Goal: Register for event/course

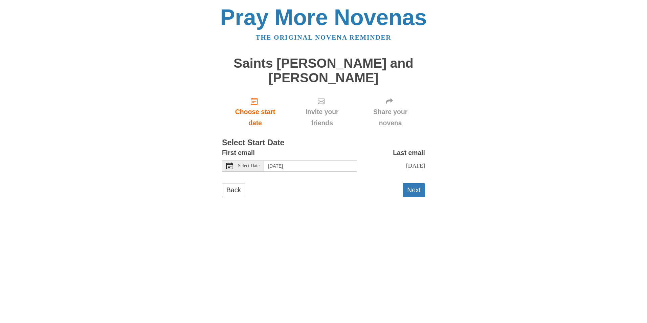
click at [250, 167] on span "Select Date" at bounding box center [249, 165] width 22 height 5
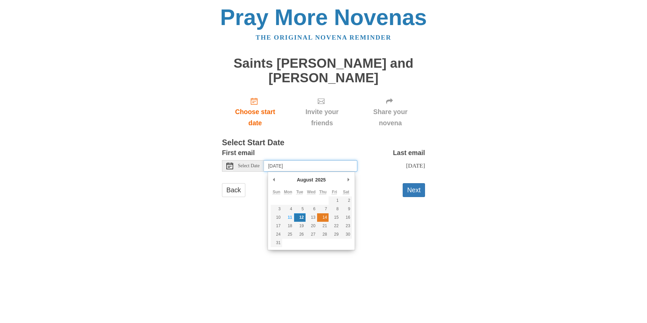
type input "Thursday, August 14th"
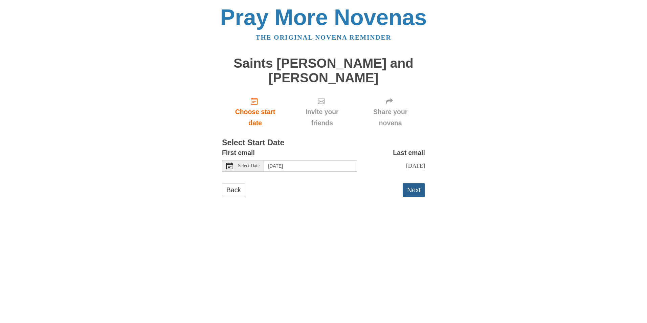
click at [413, 189] on button "Next" at bounding box center [414, 190] width 22 height 14
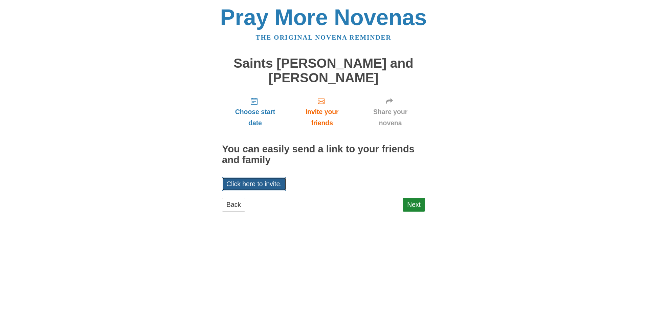
click at [254, 180] on link "Click here to invite." at bounding box center [254, 184] width 64 height 14
click at [411, 205] on link "Next" at bounding box center [414, 205] width 22 height 14
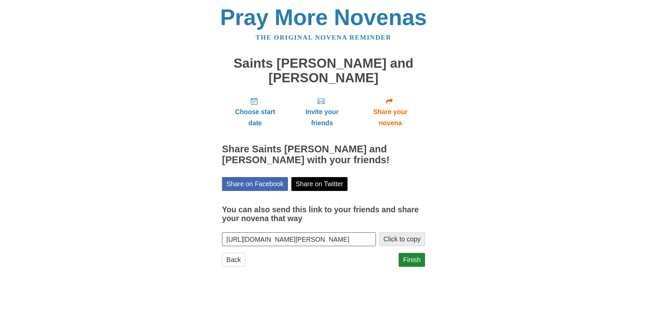
click at [410, 238] on button "Click to copy" at bounding box center [402, 239] width 46 height 14
click at [410, 260] on link "Finish" at bounding box center [412, 260] width 26 height 14
